Goal: Task Accomplishment & Management: Manage account settings

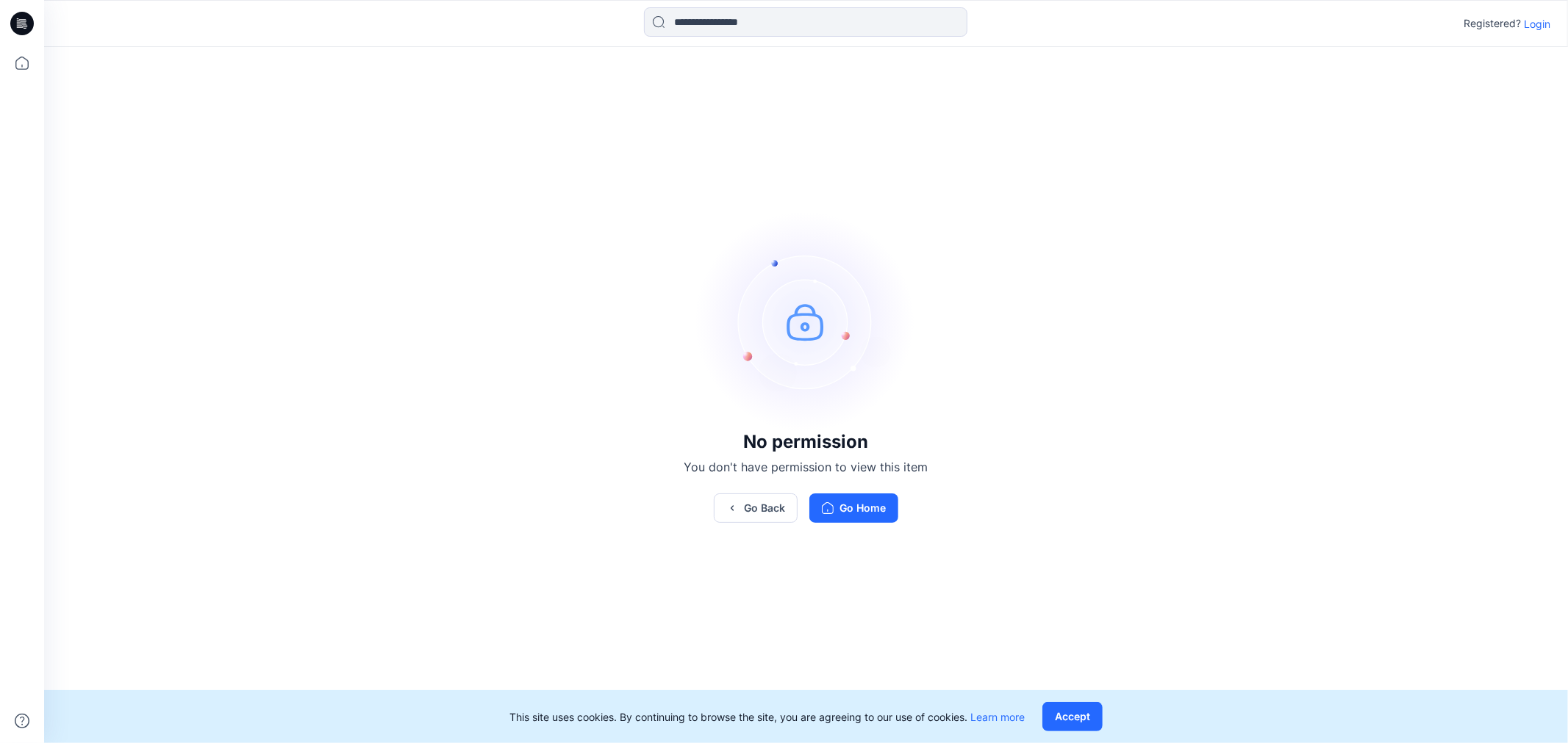
click at [1538, 13] on div "Registered? Login" at bounding box center [805, 23] width 1523 height 32
click at [1538, 17] on p "Login" at bounding box center [1536, 24] width 26 height 15
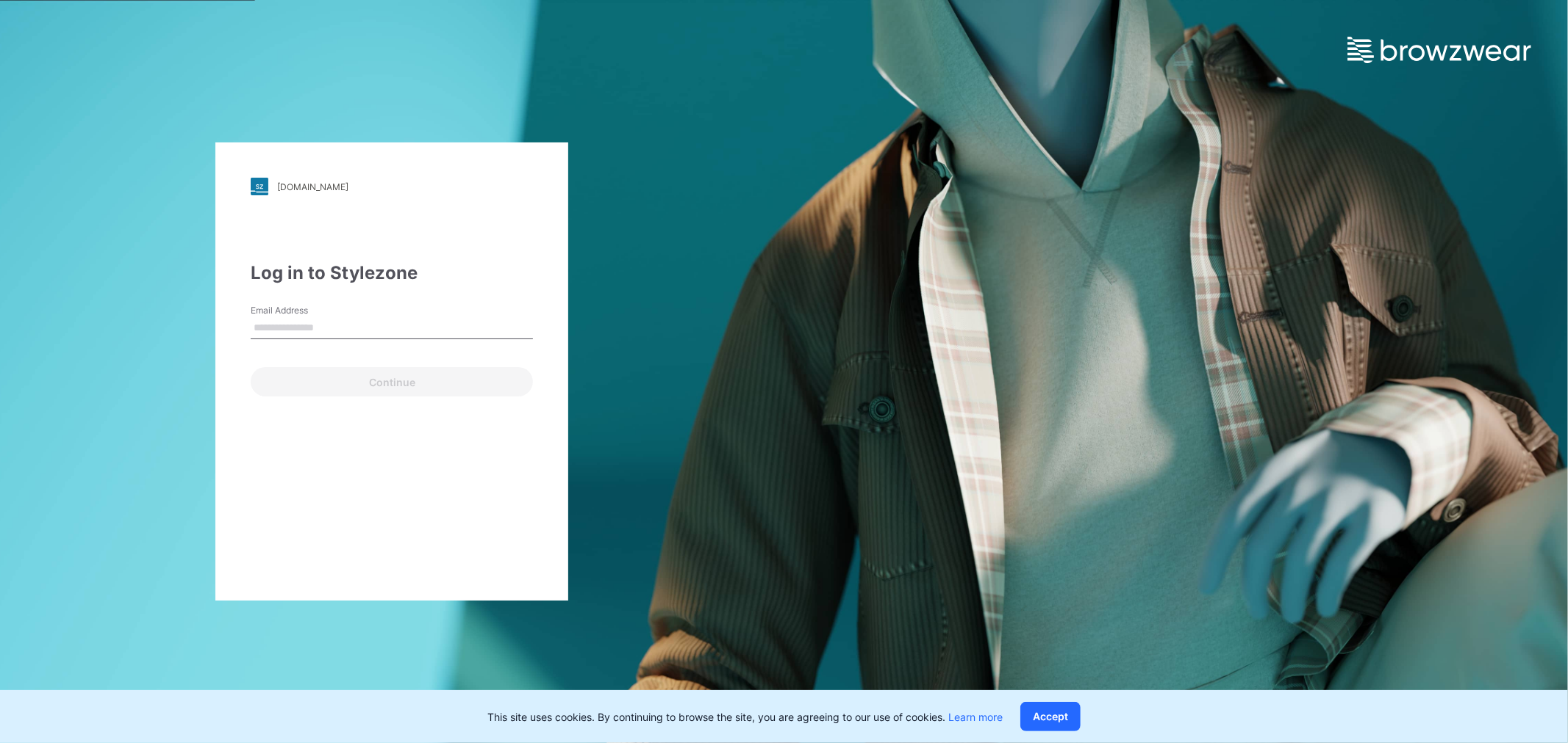
type input "**********"
click at [299, 391] on button "Continue" at bounding box center [392, 382] width 282 height 29
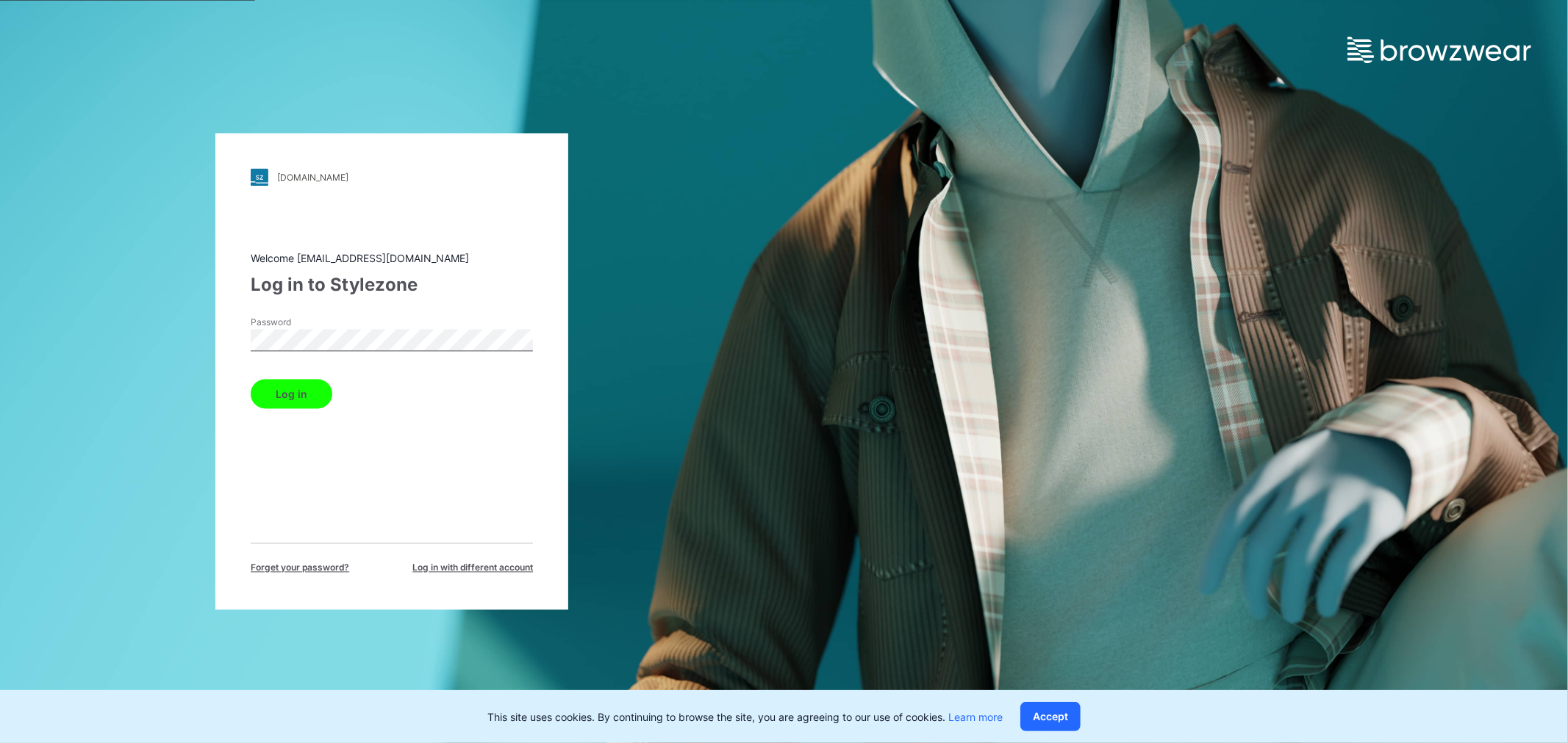
click at [310, 392] on button "Log in" at bounding box center [292, 395] width 81 height 29
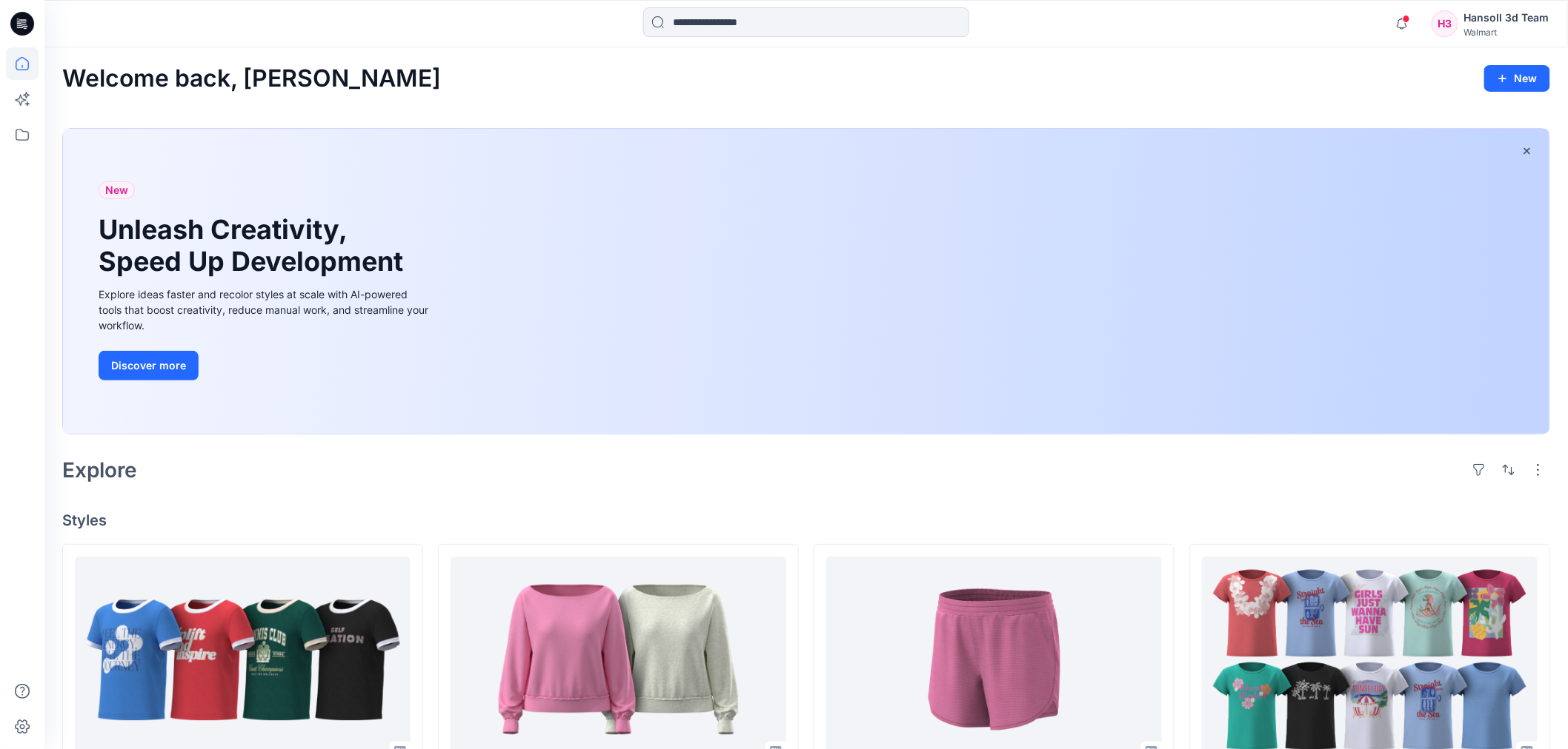
click at [842, 73] on div "Welcome back, [PERSON_NAME] New" at bounding box center [806, 79] width 1487 height 27
click at [18, 20] on icon at bounding box center [18, 20] width 3 height 1
